Goal: Task Accomplishment & Management: Manage account settings

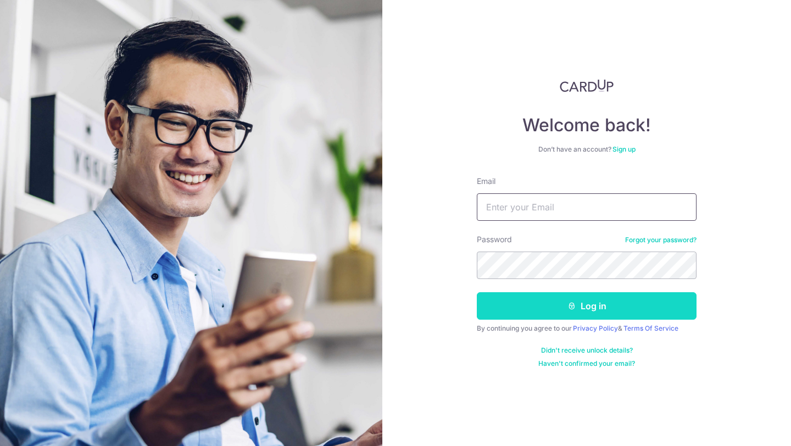
type input "[EMAIL_ADDRESS][PERSON_NAME][DOMAIN_NAME]"
click at [558, 310] on button "Log in" at bounding box center [587, 305] width 220 height 27
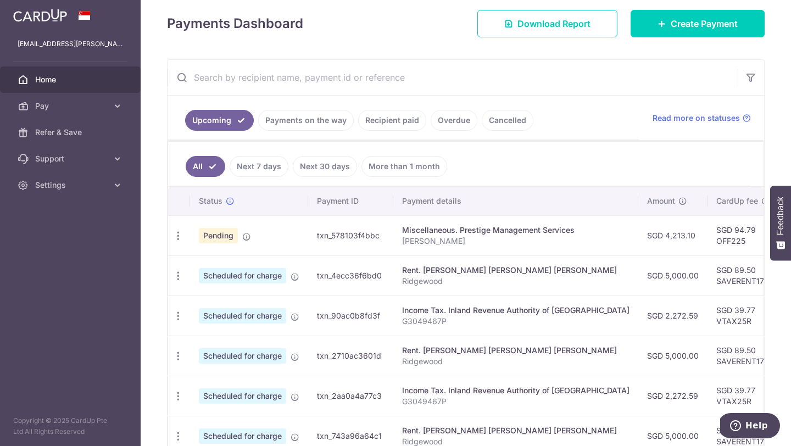
scroll to position [150, 0]
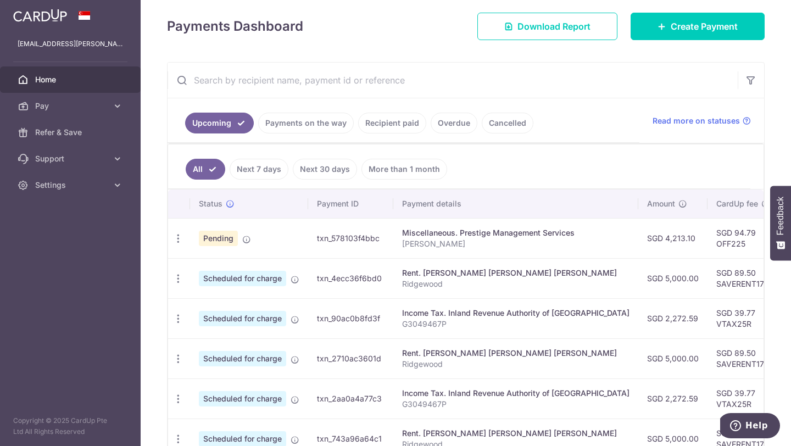
click at [155, 93] on div "× Pause Schedule Pause all future payments in this series Pause just this one p…" at bounding box center [466, 223] width 650 height 446
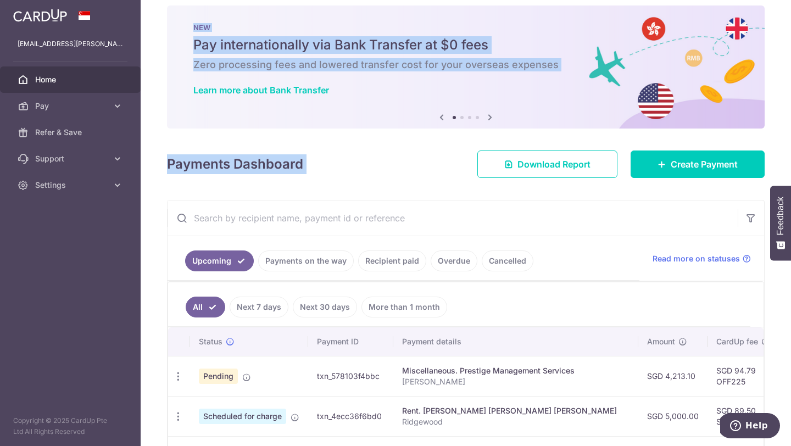
scroll to position [0, 0]
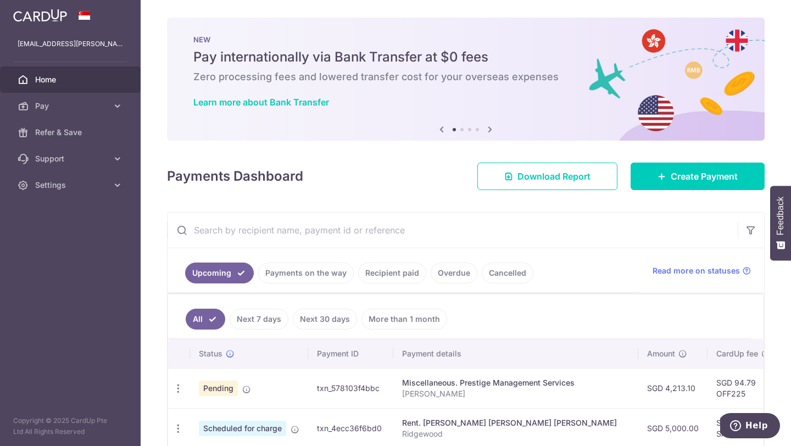
drag, startPoint x: 155, startPoint y: 93, endPoint x: 173, endPoint y: 164, distance: 73.0
click at [174, 169] on div "× Pause Schedule Pause all future payments in this series Pause just this one p…" at bounding box center [466, 223] width 650 height 446
click at [162, 134] on div "× Pause Schedule Pause all future payments in this series Pause just this one p…" at bounding box center [466, 223] width 650 height 446
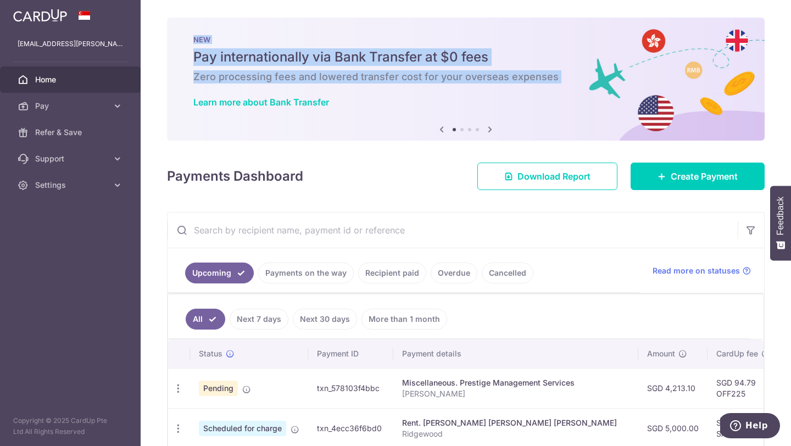
drag, startPoint x: 165, startPoint y: 116, endPoint x: 149, endPoint y: 3, distance: 113.7
click at [149, 3] on div "× Pause Schedule Pause all future payments in this series Pause just this one p…" at bounding box center [466, 223] width 650 height 446
click at [165, 35] on div "× Pause Schedule Pause all future payments in this series Pause just this one p…" at bounding box center [466, 223] width 650 height 446
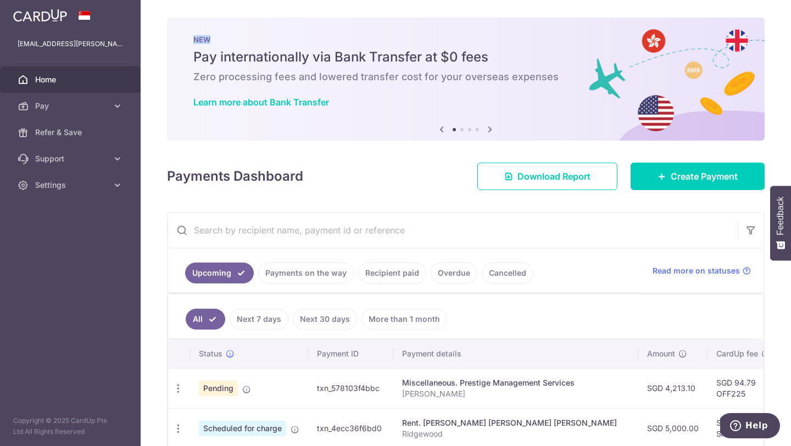
click at [165, 35] on div "× Pause Schedule Pause all future payments in this series Pause just this one p…" at bounding box center [466, 223] width 650 height 446
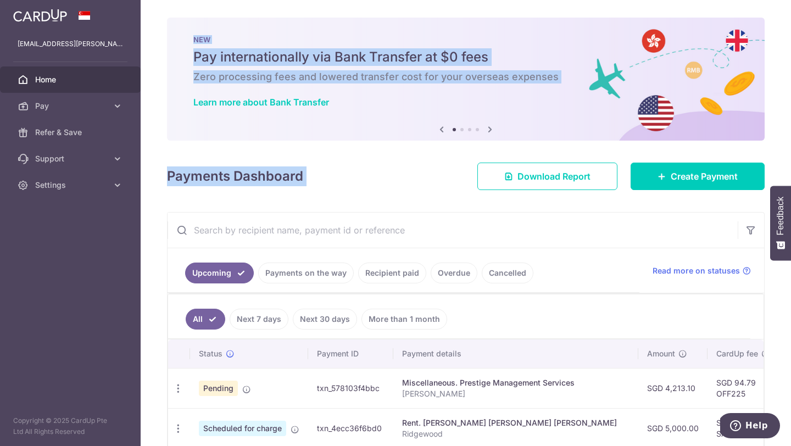
drag, startPoint x: 165, startPoint y: 35, endPoint x: 216, endPoint y: 208, distance: 180.3
click at [216, 208] on div "× Pause Schedule Pause all future payments in this series Pause just this one p…" at bounding box center [466, 223] width 650 height 446
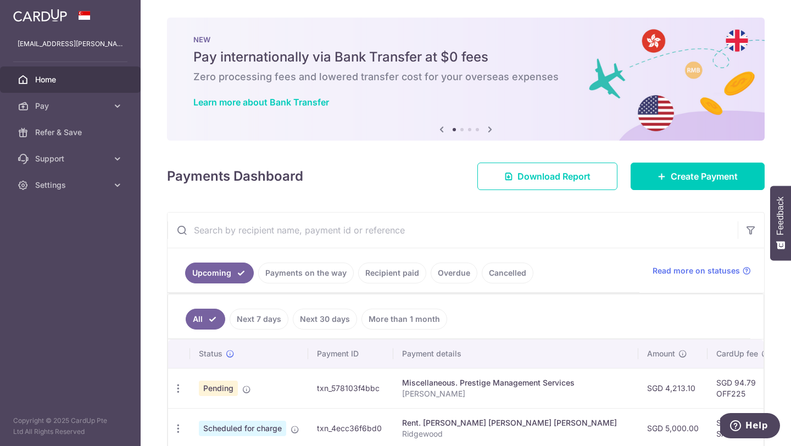
click at [216, 208] on div "× Pause Schedule Pause all future payments in this series Pause just this one p…" at bounding box center [466, 223] width 650 height 446
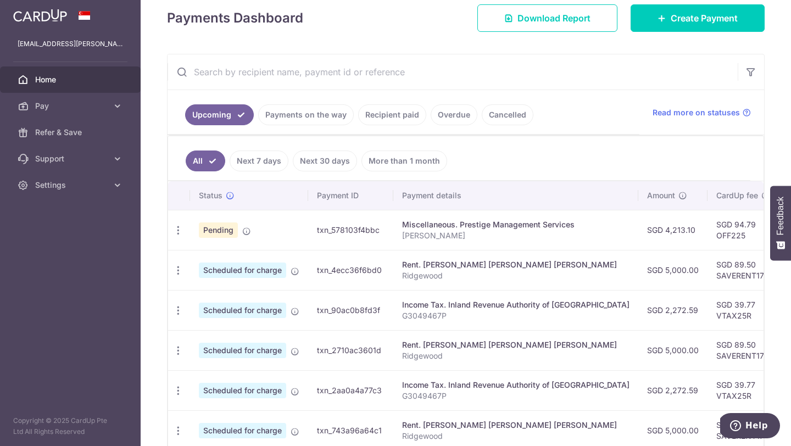
scroll to position [159, 0]
click at [471, 227] on div "Miscellaneous. Prestige Management Services" at bounding box center [515, 224] width 227 height 11
click at [503, 228] on div "Miscellaneous. Prestige Management Services" at bounding box center [515, 224] width 227 height 11
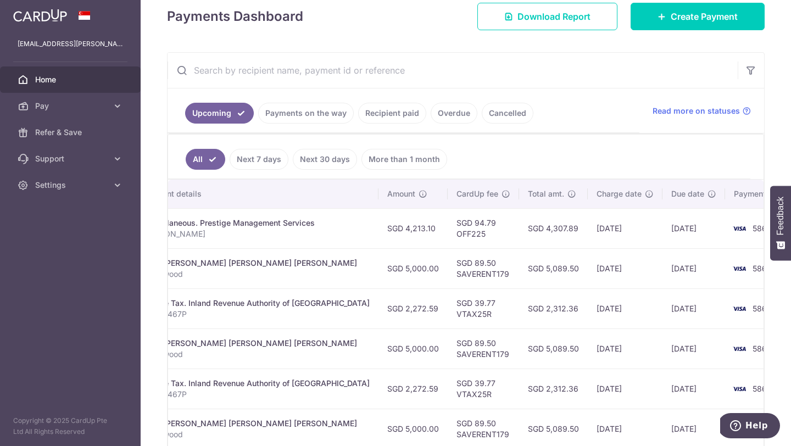
scroll to position [0, 0]
